Goal: Register for event/course

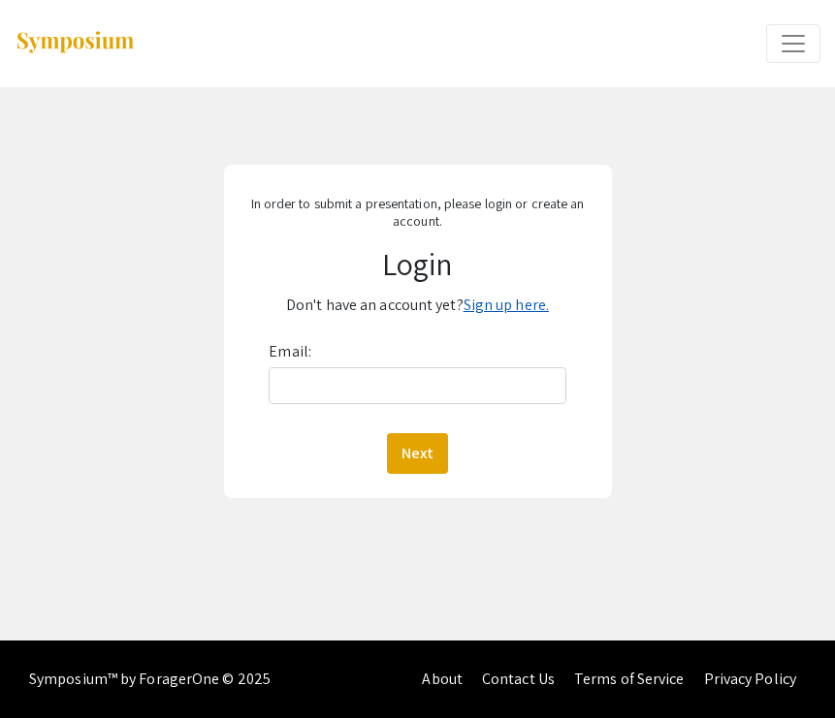
click at [492, 306] on link "Sign up here." at bounding box center [505, 305] width 85 height 20
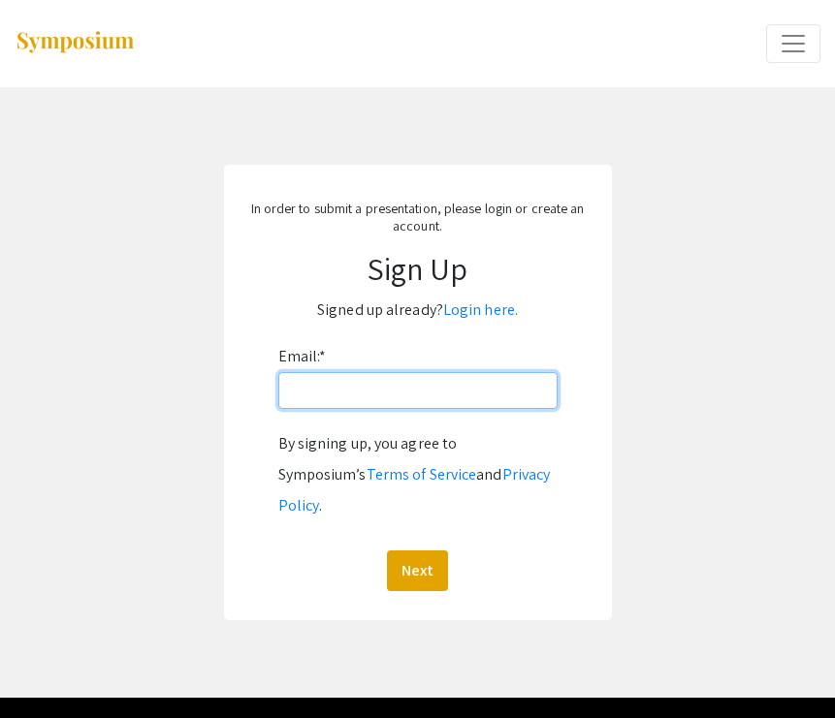
click at [460, 393] on input "Email: *" at bounding box center [417, 390] width 279 height 37
type input "[EMAIL_ADDRESS][DOMAIN_NAME]"
click at [417, 551] on button "Next" at bounding box center [417, 571] width 61 height 41
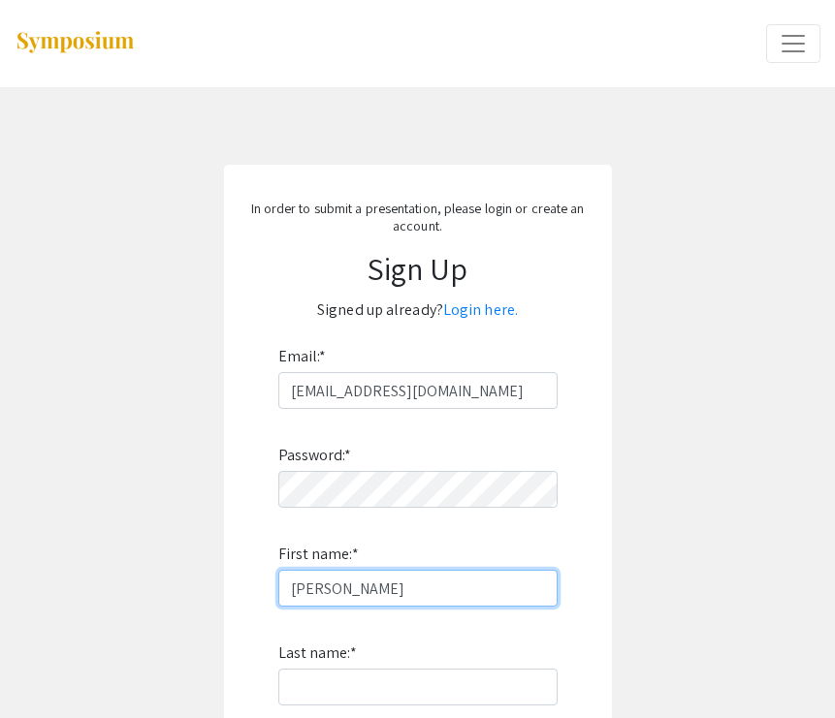
type input "Laura"
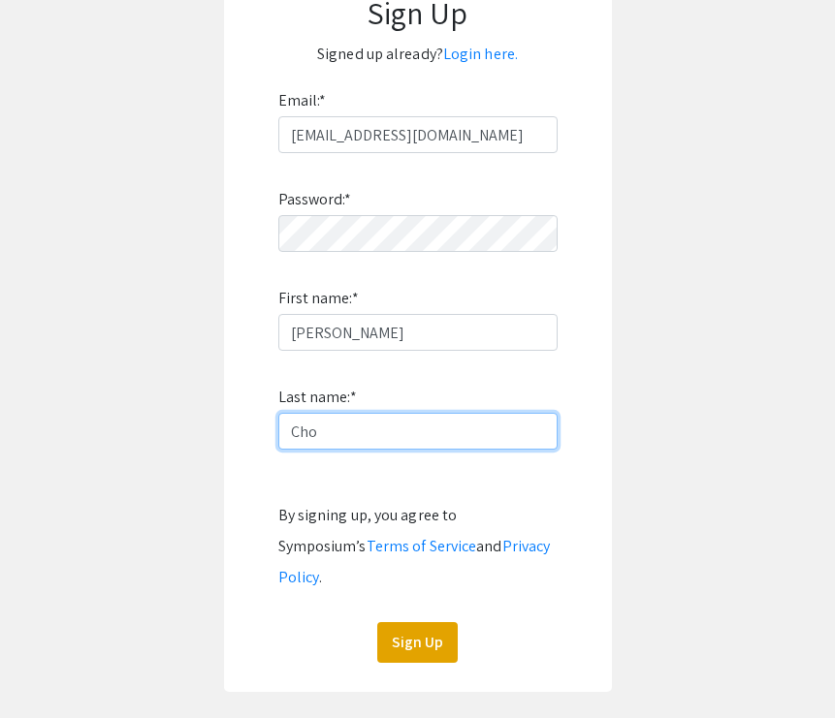
scroll to position [286, 0]
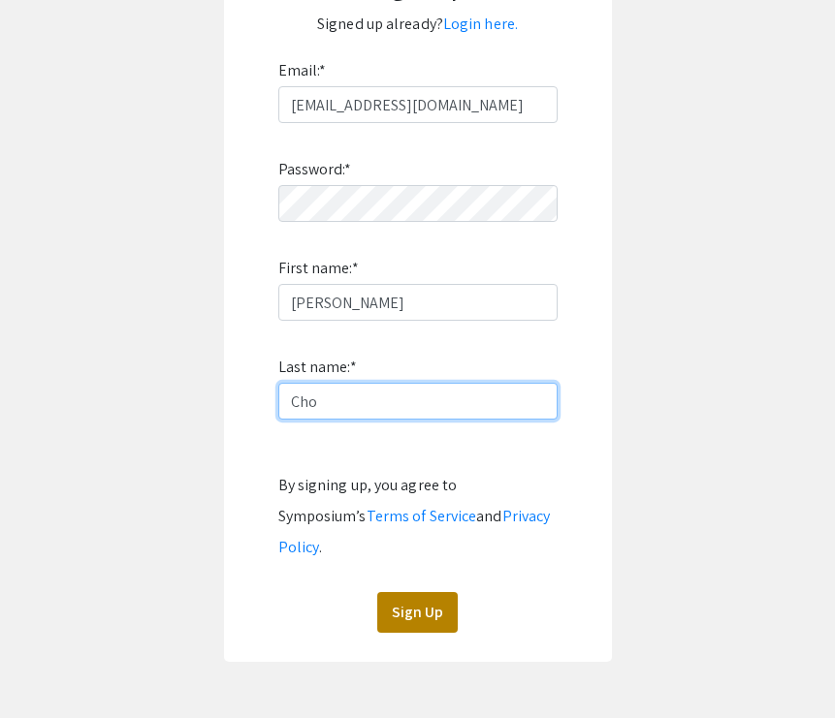
type input "Cho"
click at [424, 592] on button "Sign Up" at bounding box center [417, 612] width 80 height 41
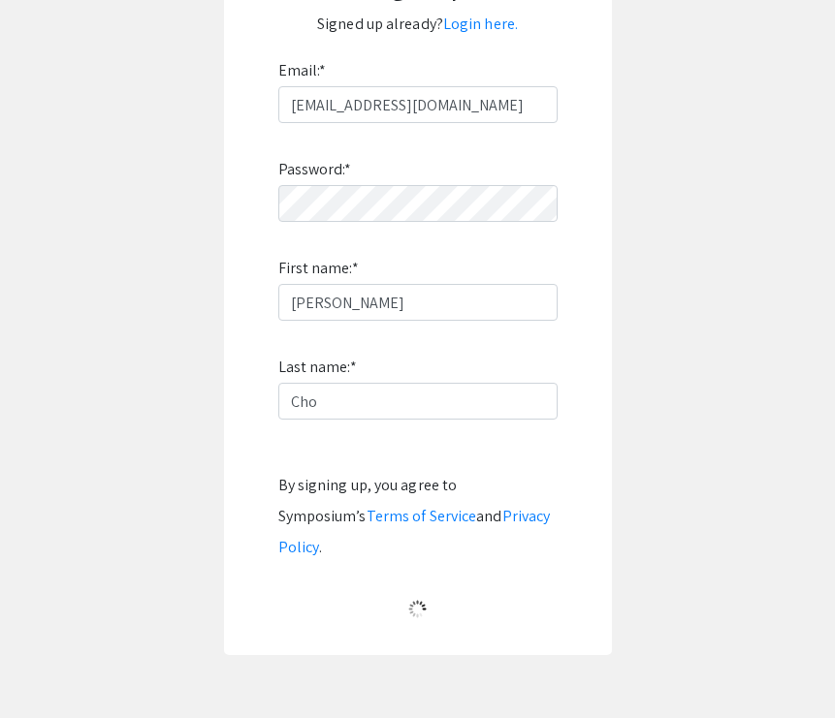
scroll to position [9, 0]
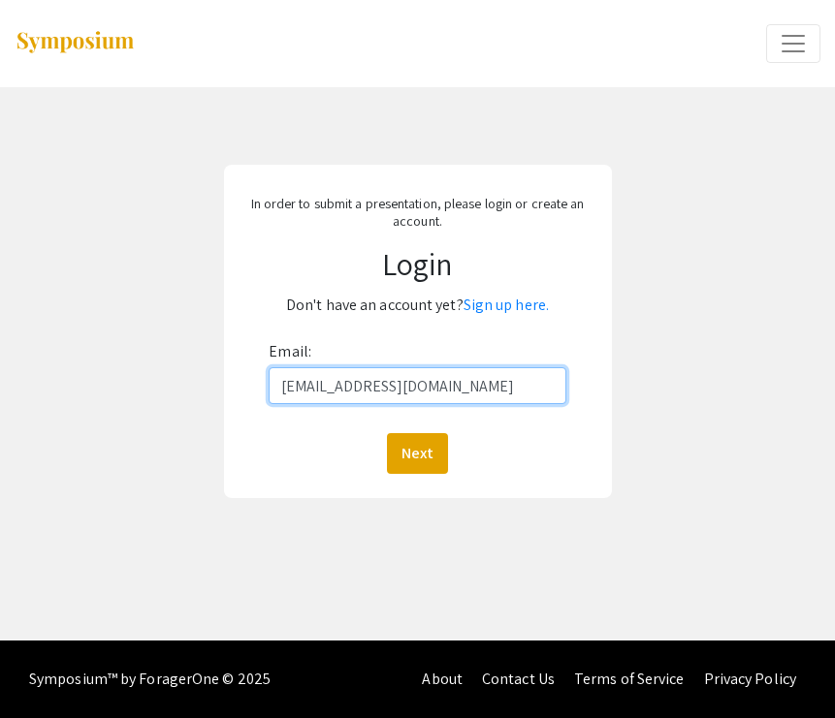
type input "[EMAIL_ADDRESS][DOMAIN_NAME]"
click at [417, 453] on button "Next" at bounding box center [417, 453] width 61 height 41
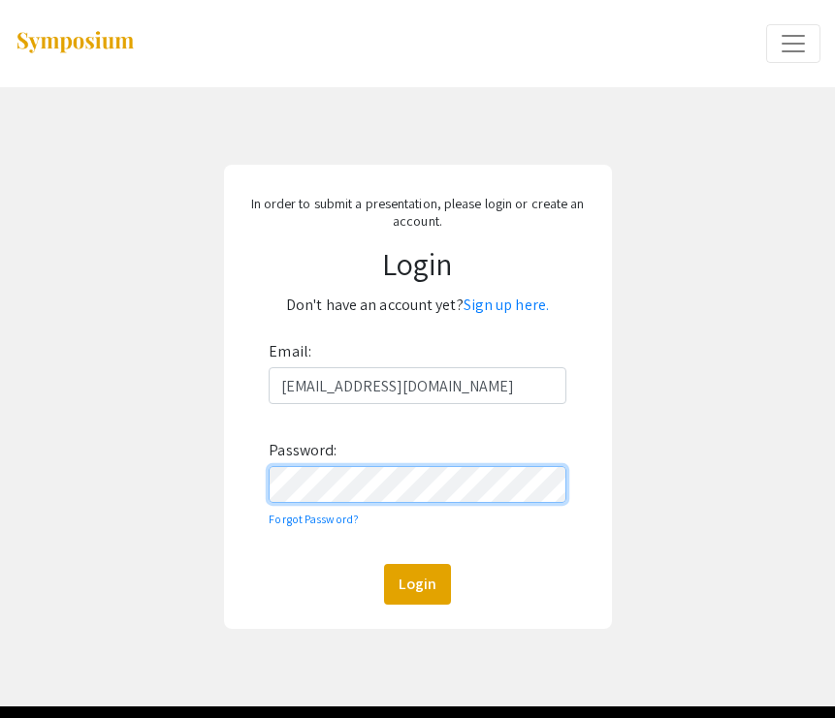
click at [417, 584] on button "Login" at bounding box center [417, 584] width 67 height 41
